Goal: Find specific page/section: Find specific page/section

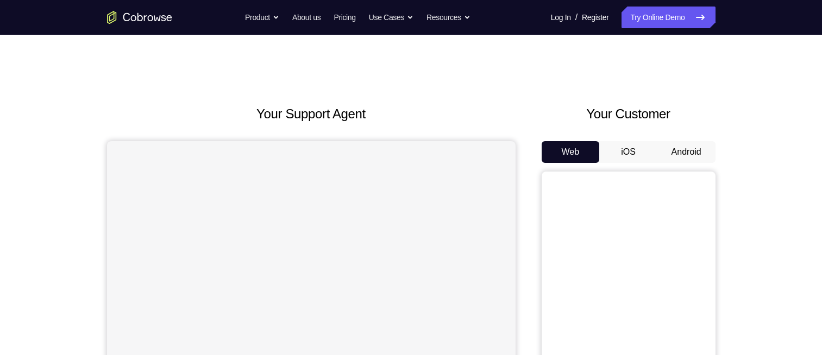
click at [673, 153] on button "Android" at bounding box center [687, 152] width 58 height 22
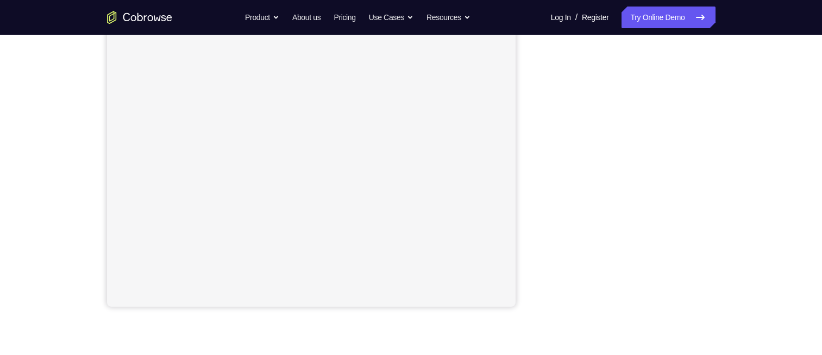
scroll to position [174, 0]
